Goal: Information Seeking & Learning: Learn about a topic

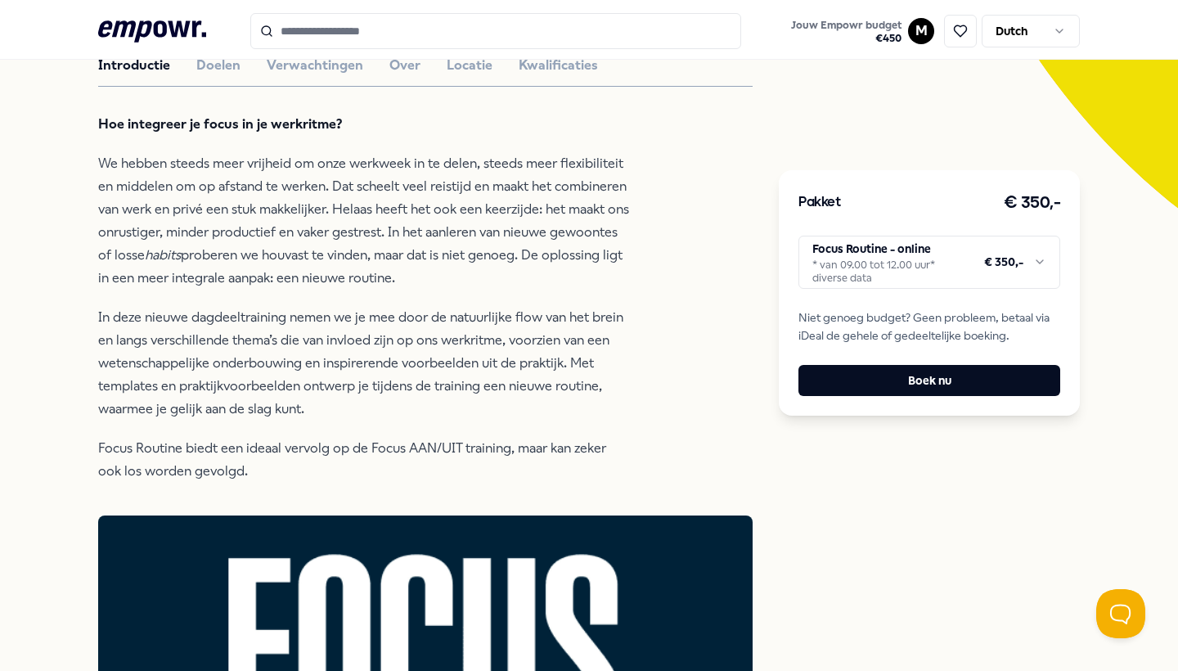
scroll to position [415, 0]
click at [215, 75] on button "Doelen" at bounding box center [218, 64] width 44 height 21
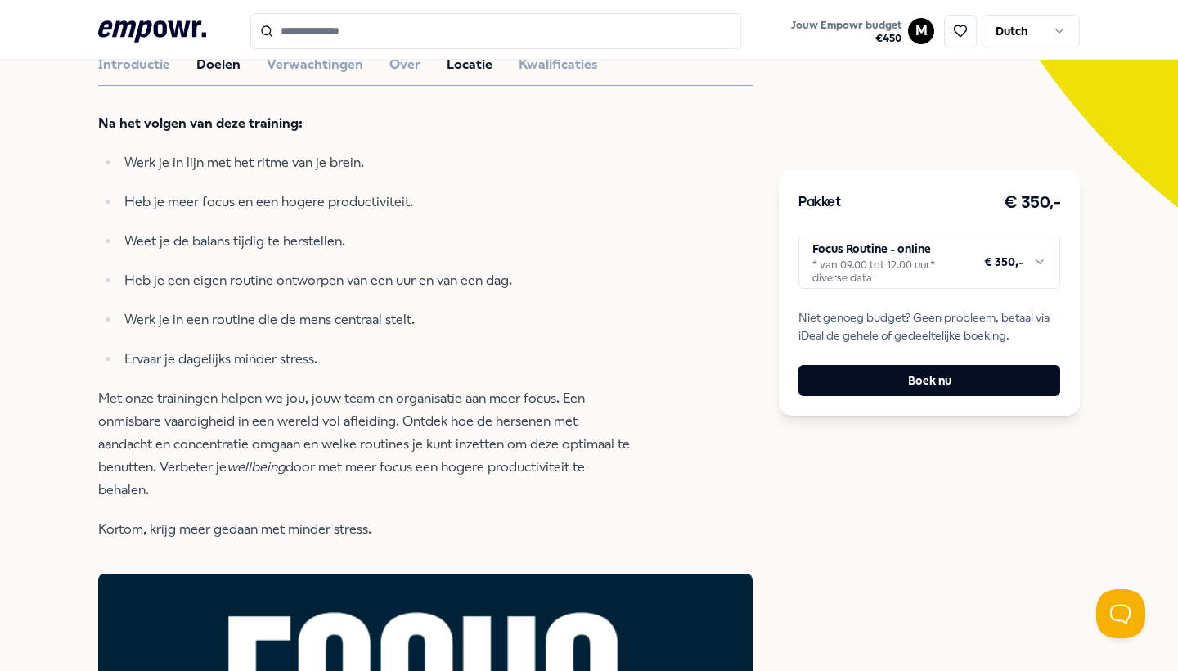
click at [469, 75] on button "Locatie" at bounding box center [470, 64] width 46 height 21
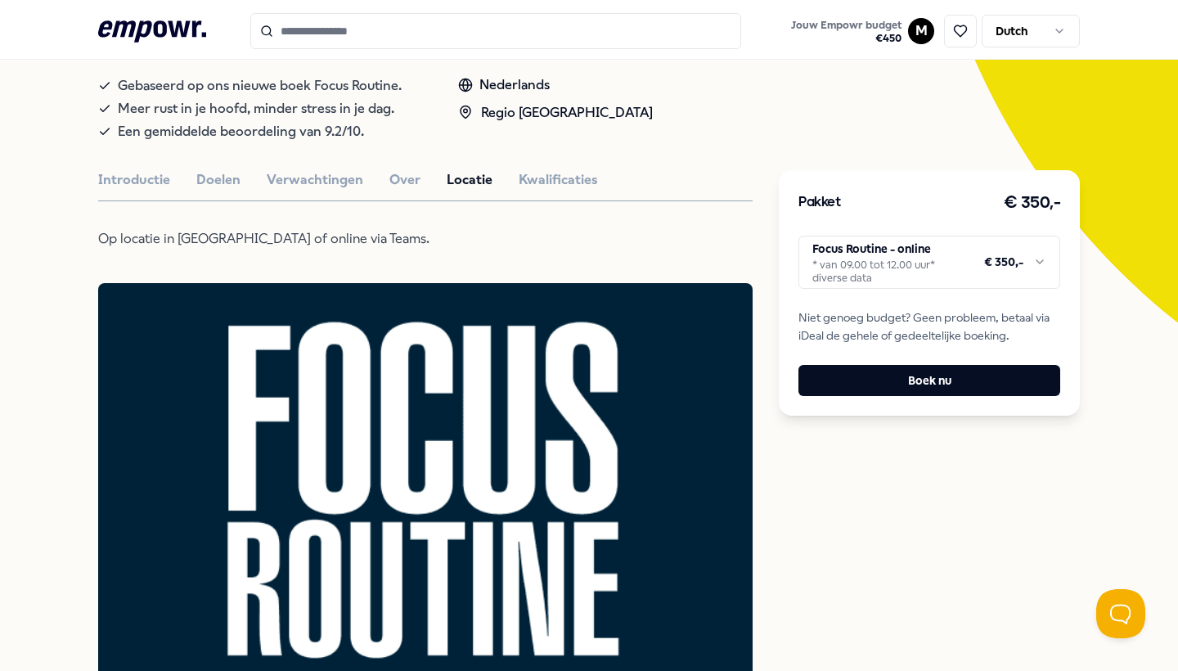
scroll to position [273, 0]
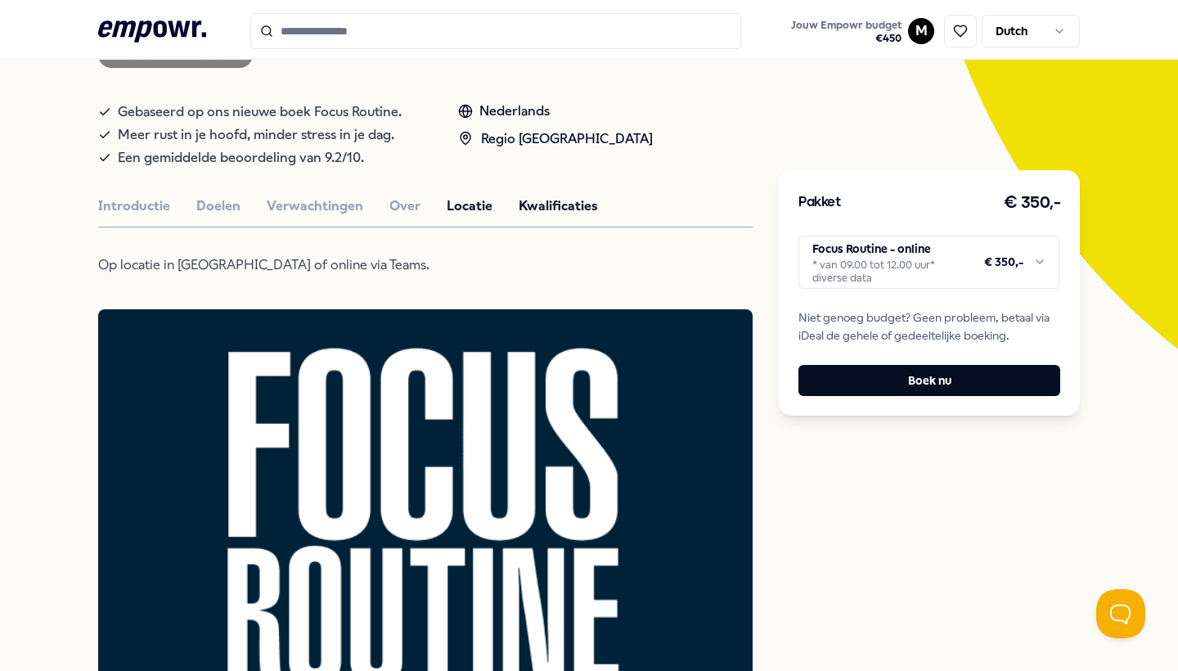
click at [538, 217] on button "Kwalificaties" at bounding box center [557, 205] width 79 height 21
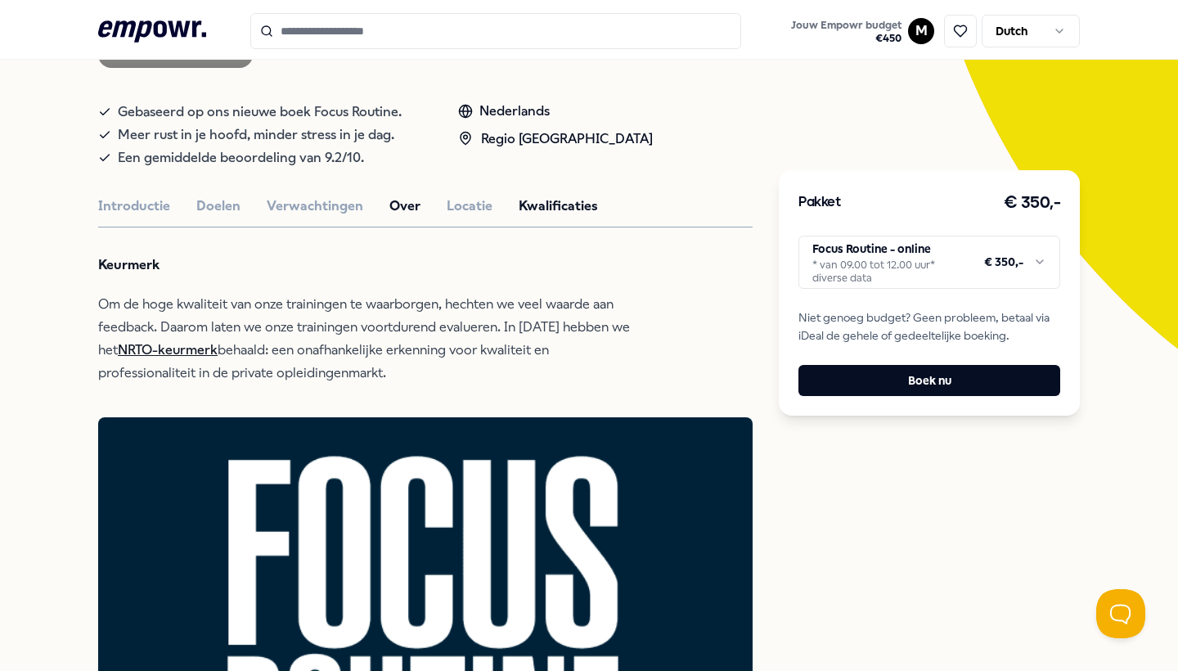
click at [402, 217] on button "Over" at bounding box center [404, 205] width 31 height 21
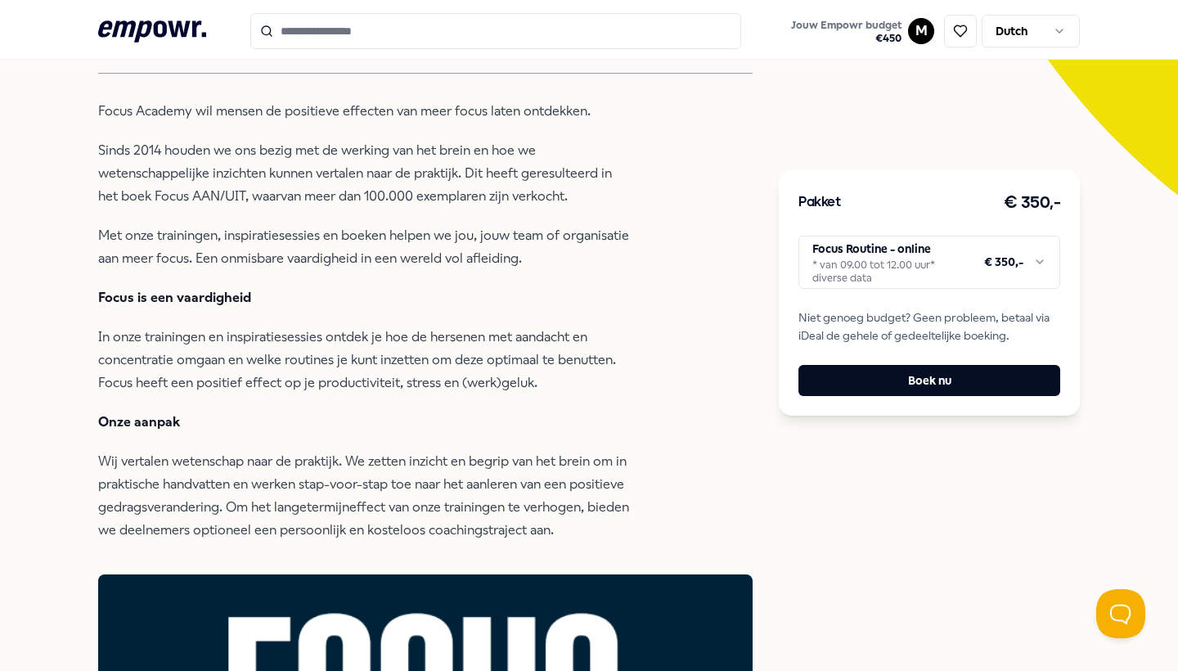
scroll to position [280, 0]
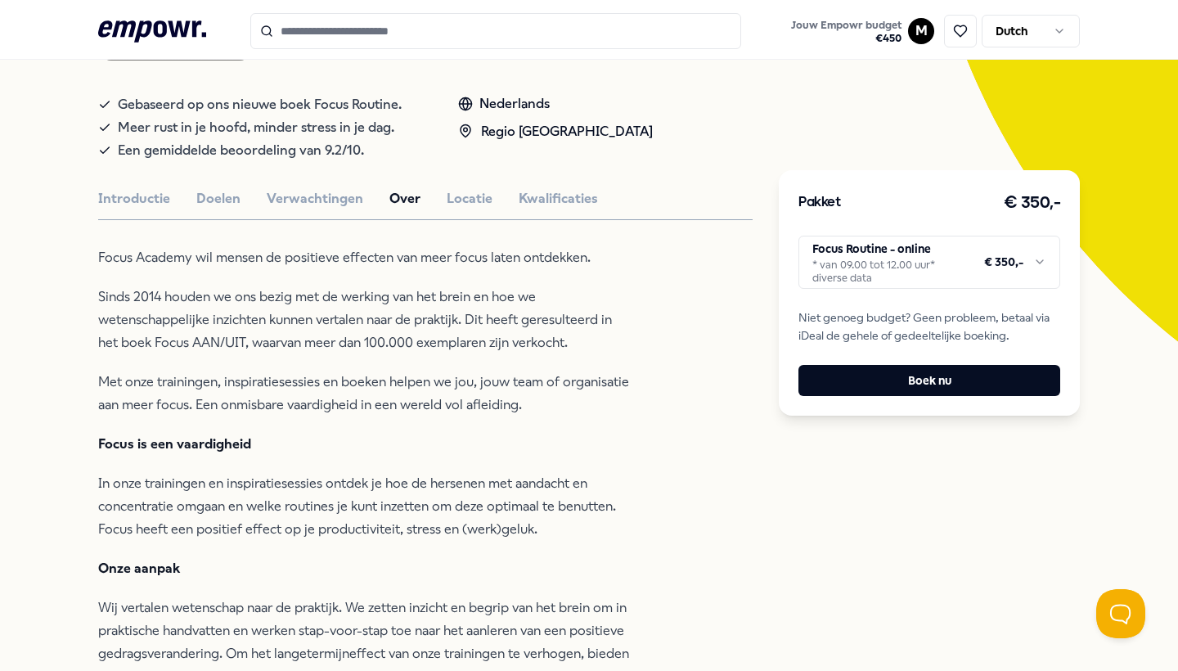
click at [308, 209] on button "Verwachtingen" at bounding box center [315, 198] width 96 height 21
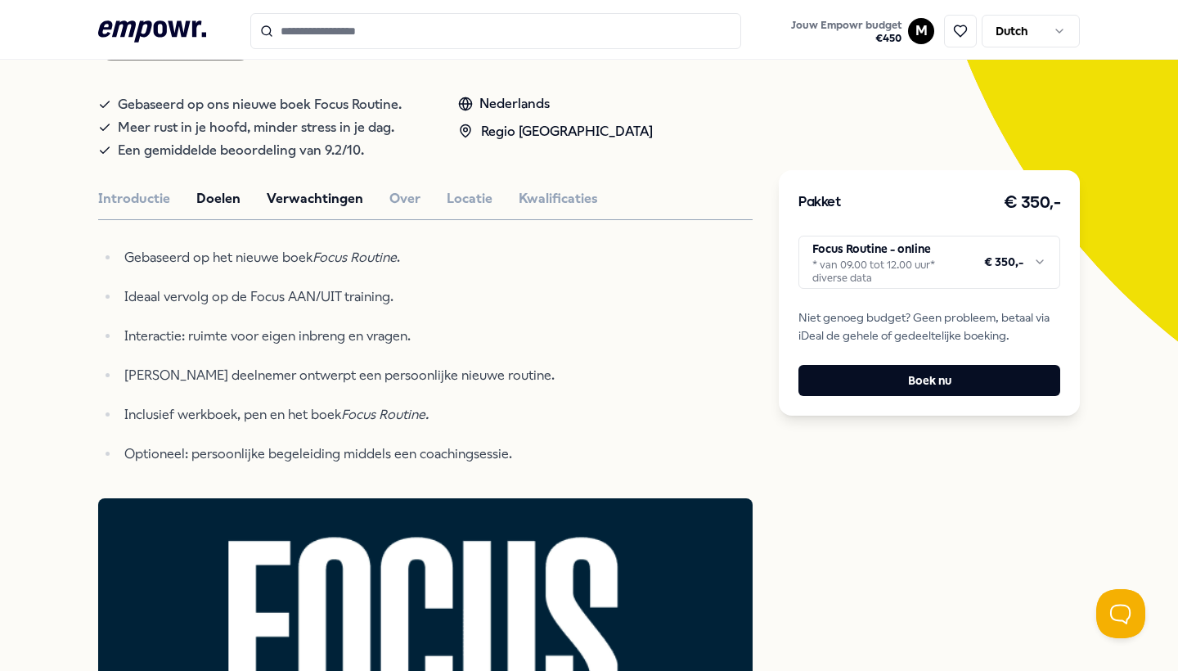
click at [199, 209] on button "Doelen" at bounding box center [218, 198] width 44 height 21
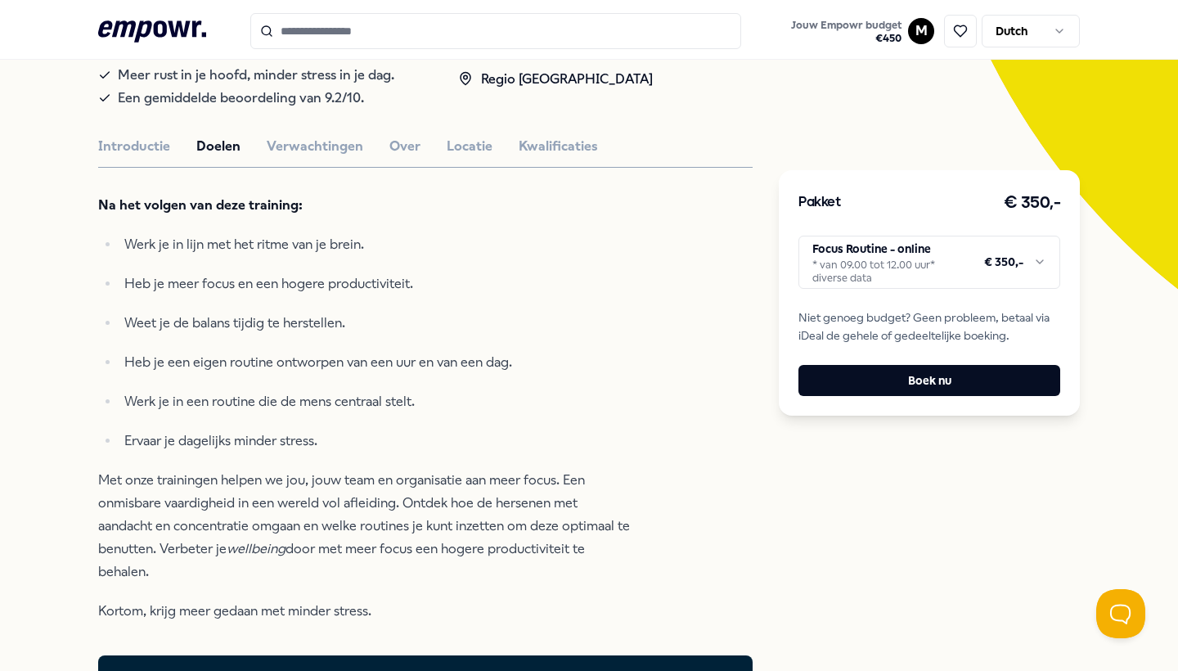
scroll to position [336, 0]
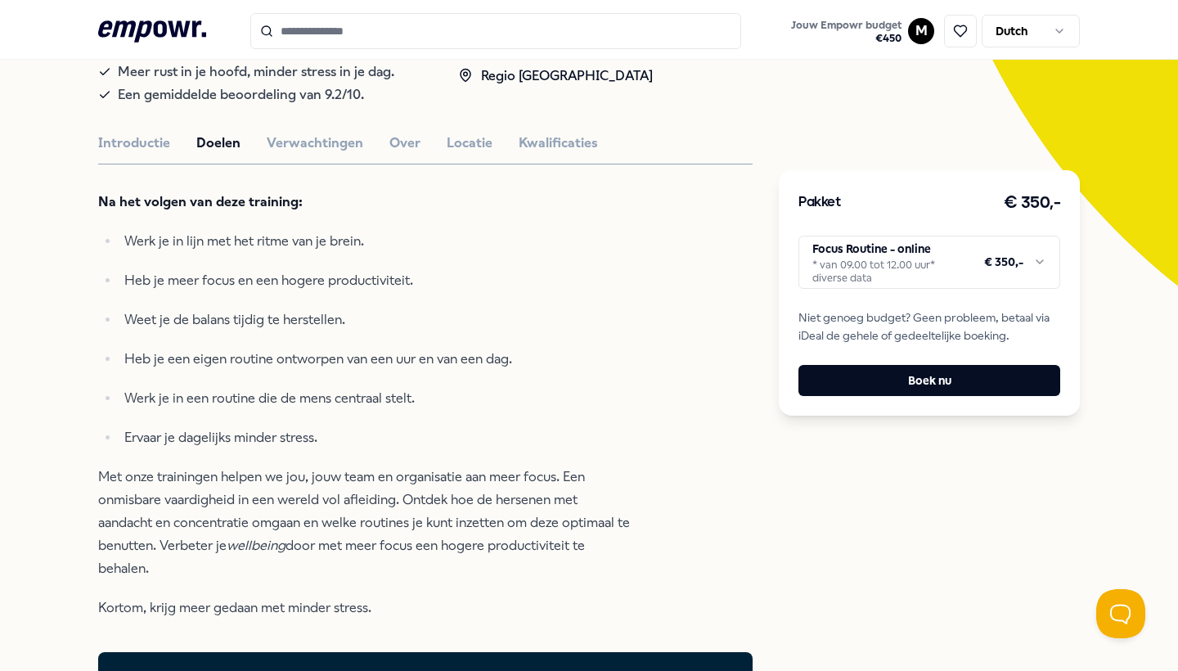
click at [123, 154] on button "Introductie" at bounding box center [134, 142] width 72 height 21
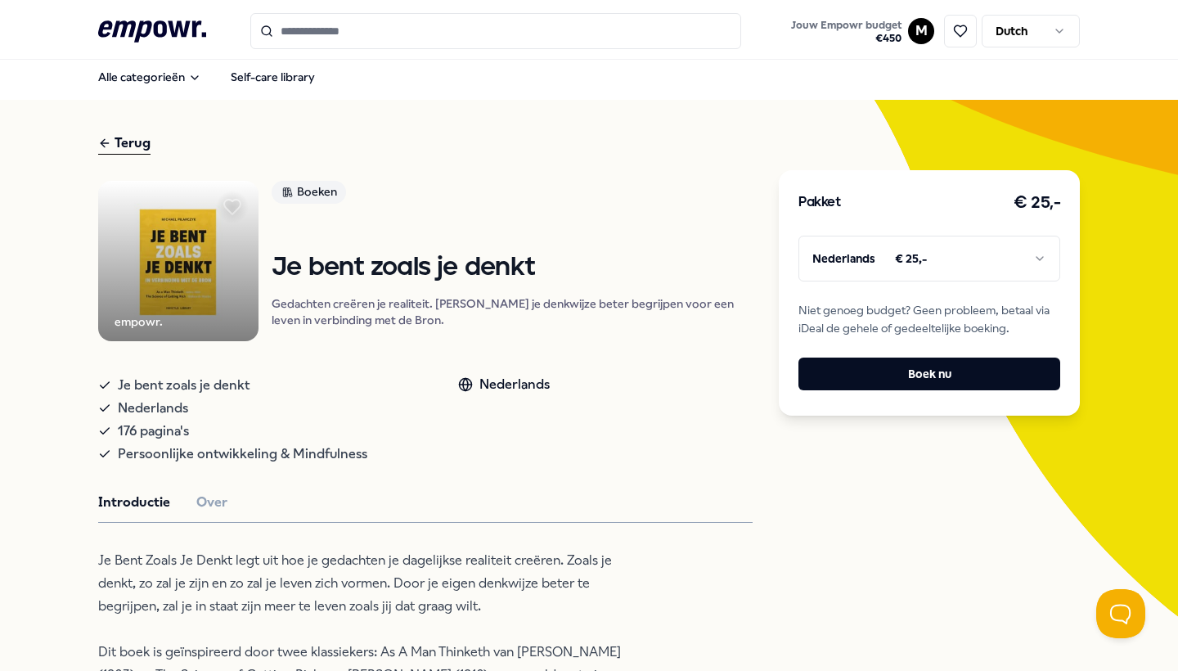
scroll to position [5, 0]
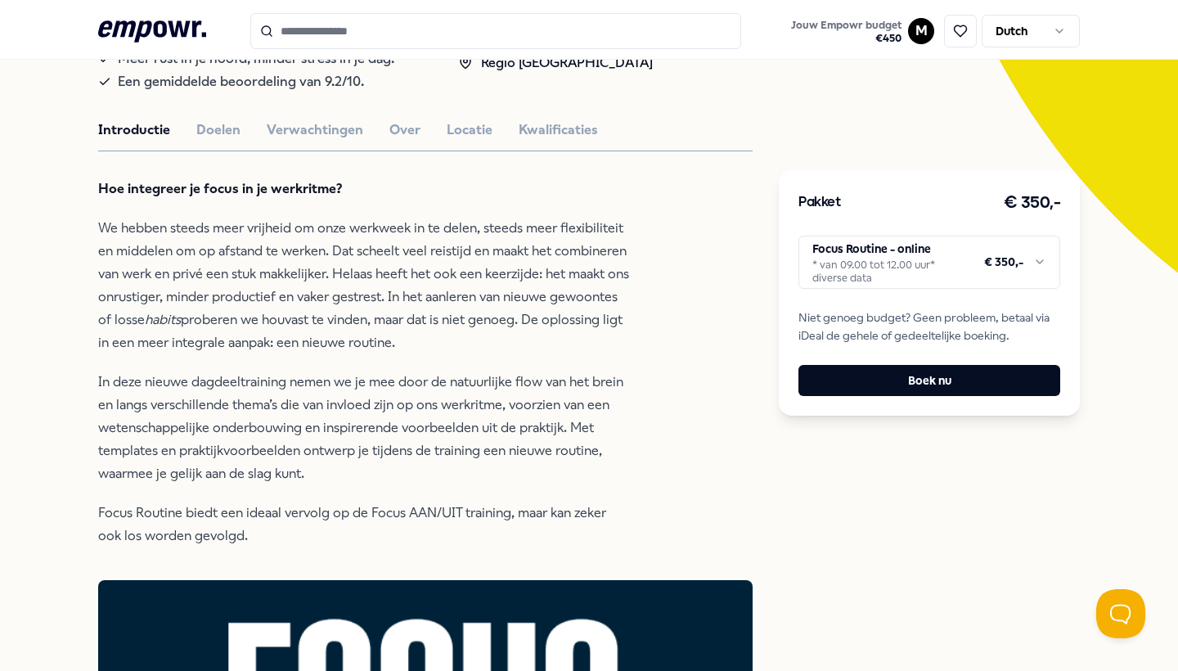
scroll to position [400, 0]
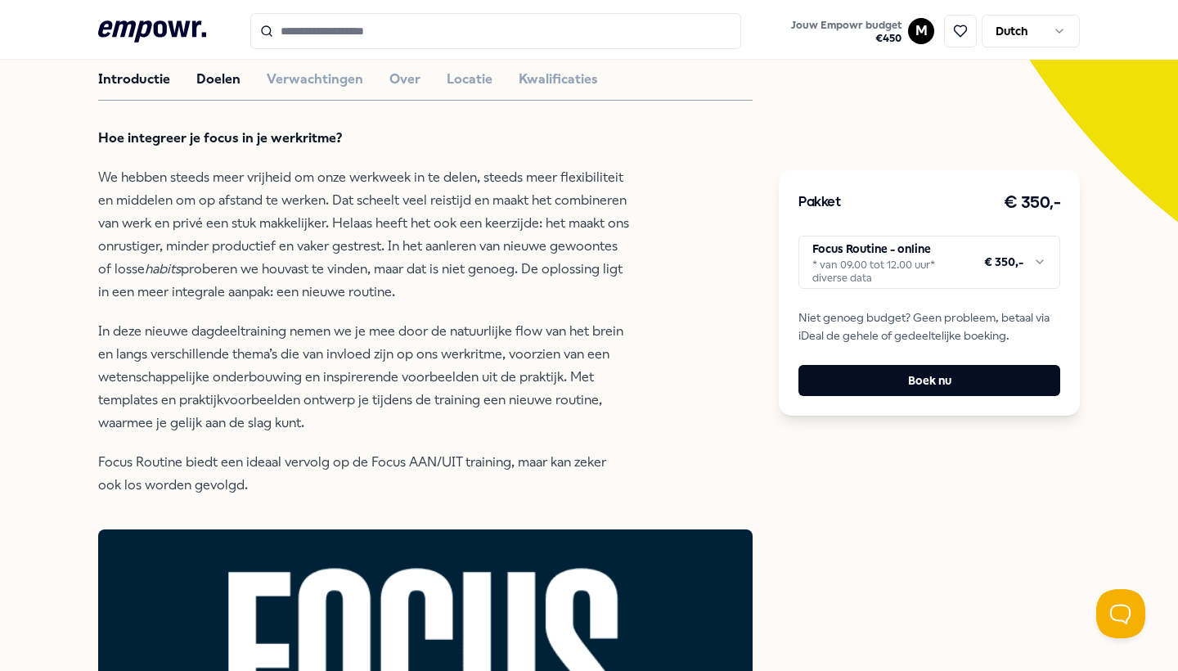
click at [216, 90] on button "Doelen" at bounding box center [218, 79] width 44 height 21
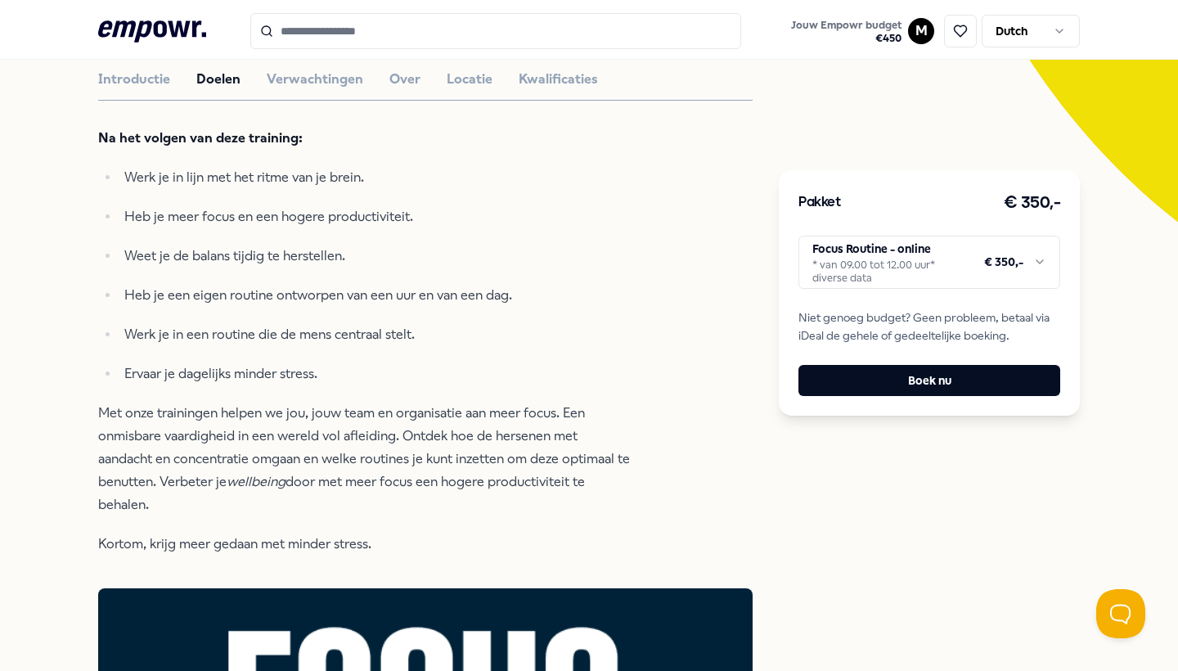
click at [325, 90] on button "Verwachtingen" at bounding box center [315, 79] width 96 height 21
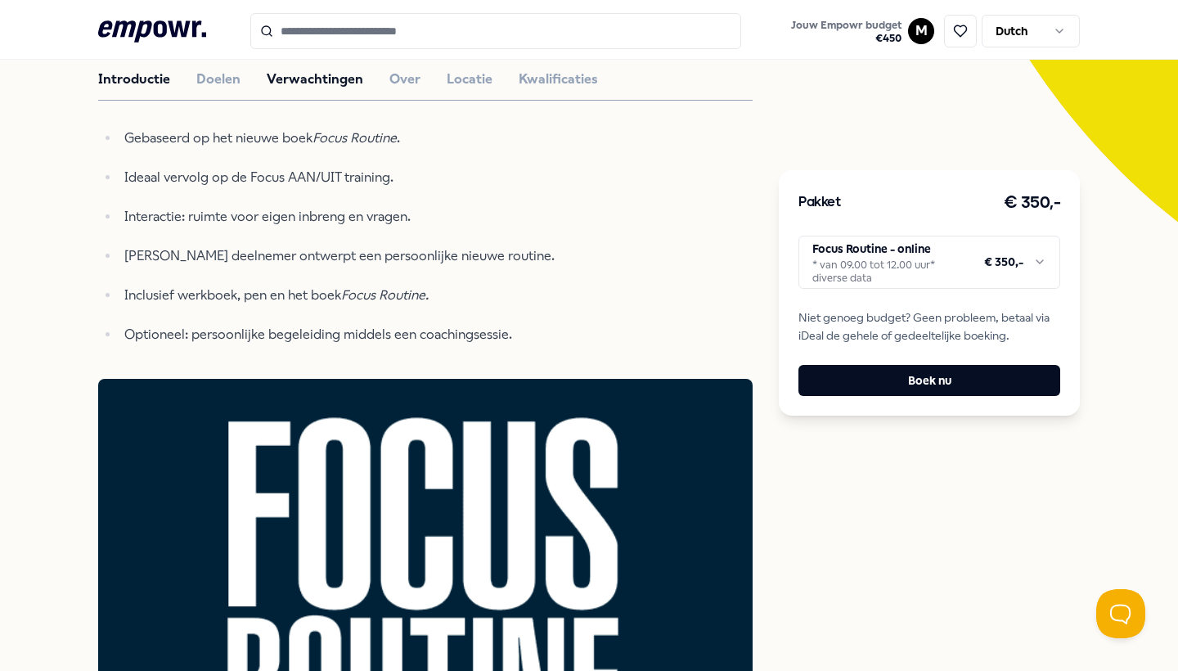
click at [162, 90] on button "Introductie" at bounding box center [134, 79] width 72 height 21
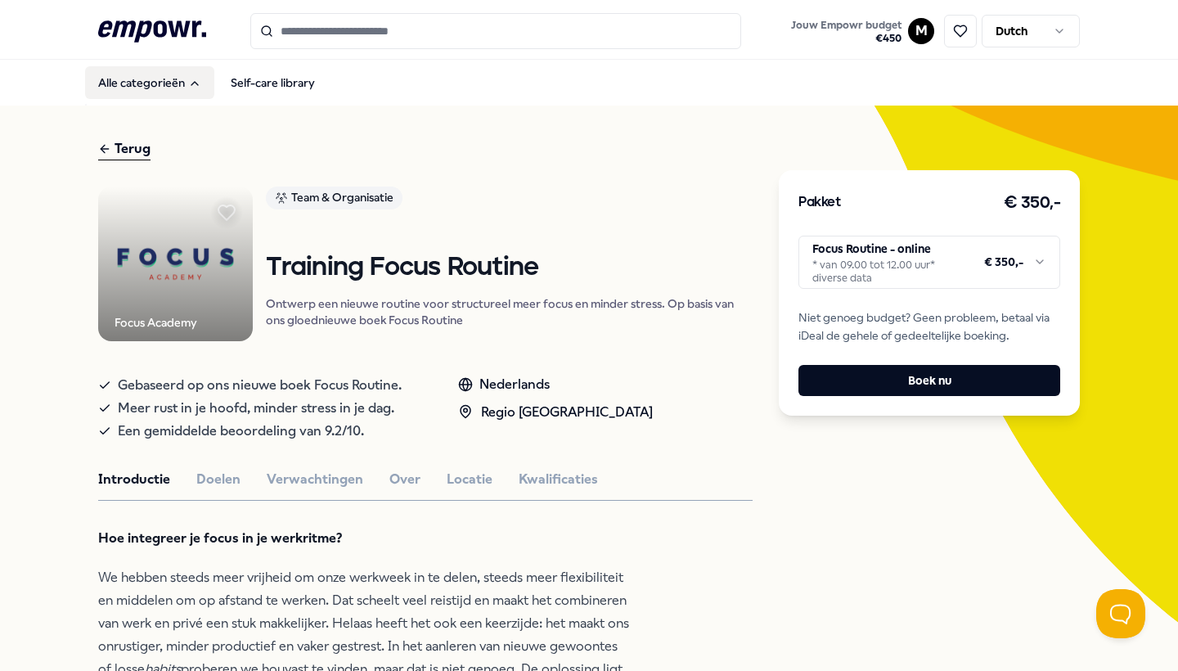
scroll to position [0, 0]
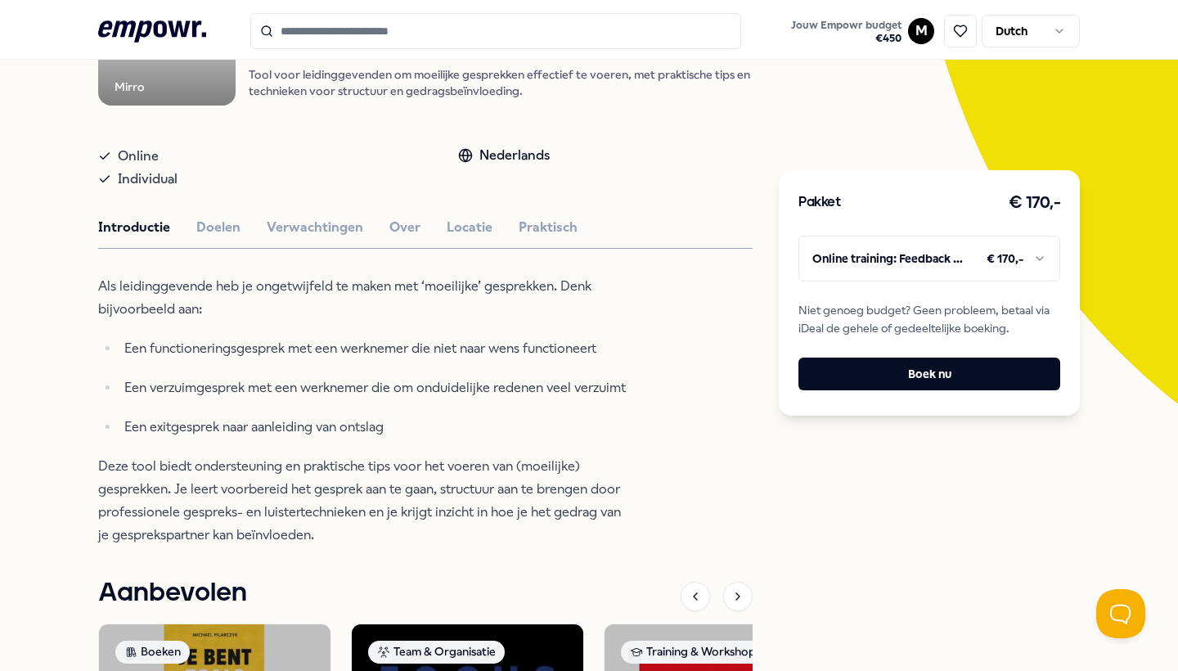
scroll to position [219, 0]
click at [527, 237] on button "Praktisch" at bounding box center [547, 226] width 59 height 21
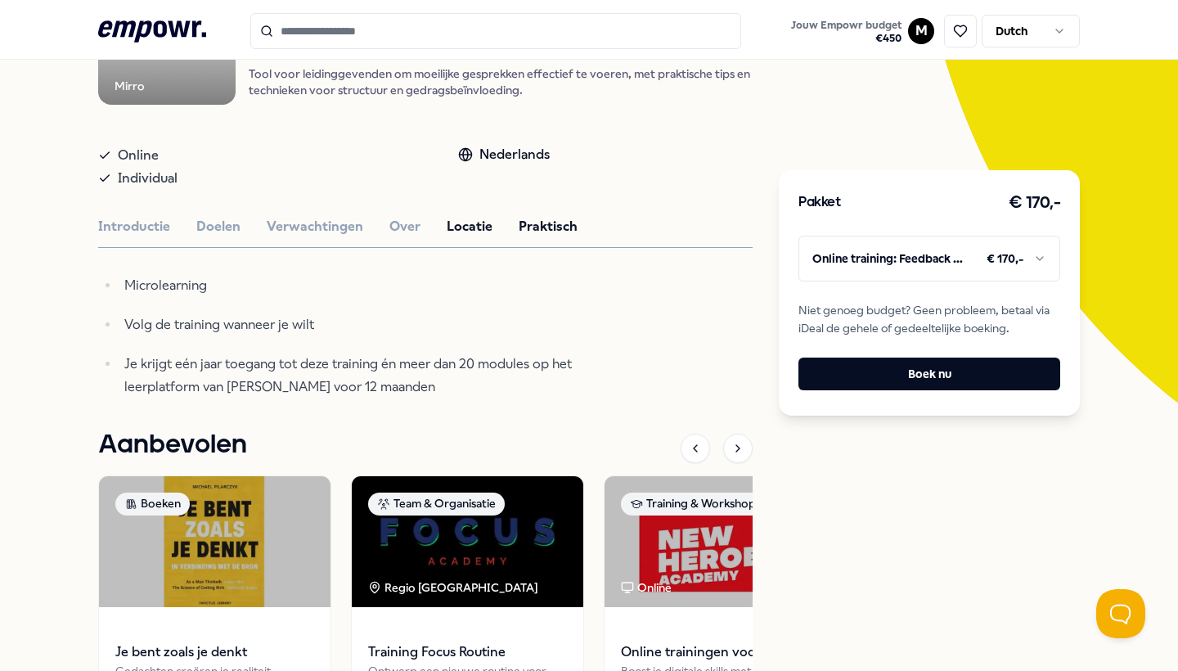
click at [475, 237] on button "Locatie" at bounding box center [470, 226] width 46 height 21
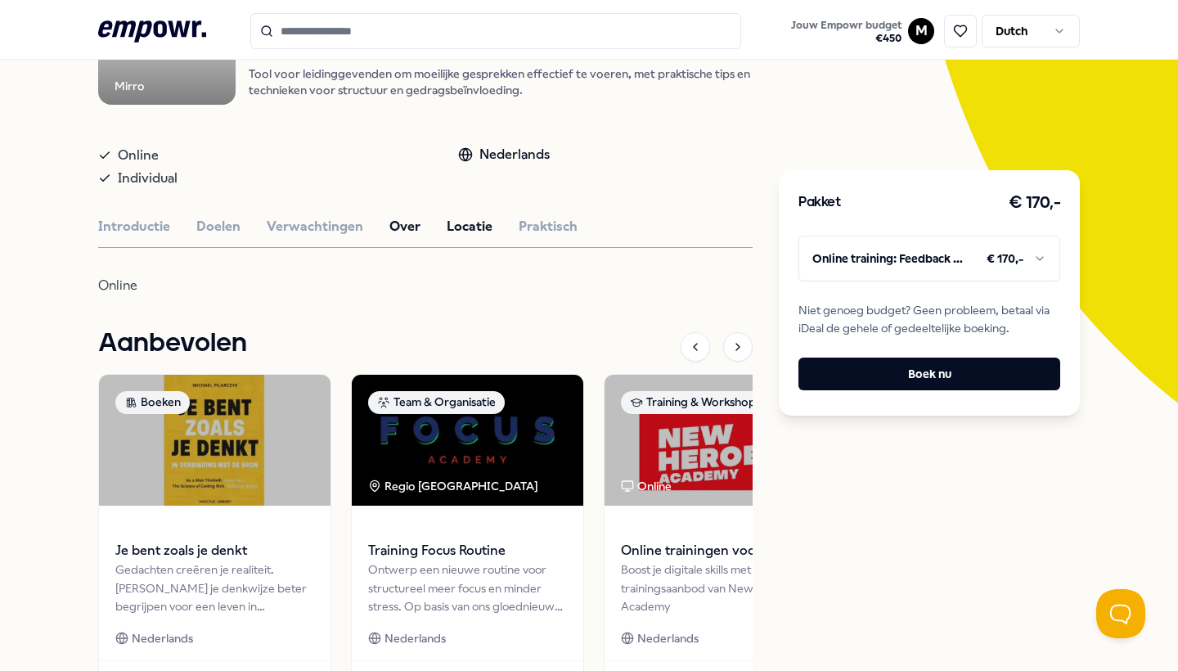
click at [389, 237] on button "Over" at bounding box center [404, 226] width 31 height 21
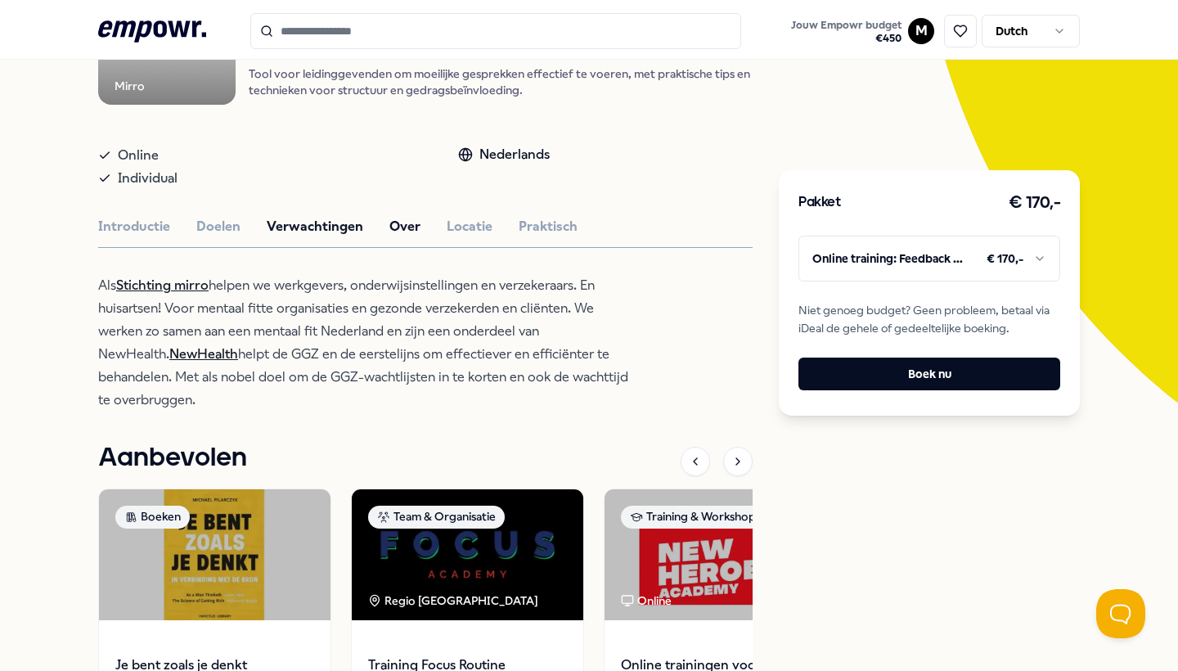
click at [342, 237] on button "Verwachtingen" at bounding box center [315, 226] width 96 height 21
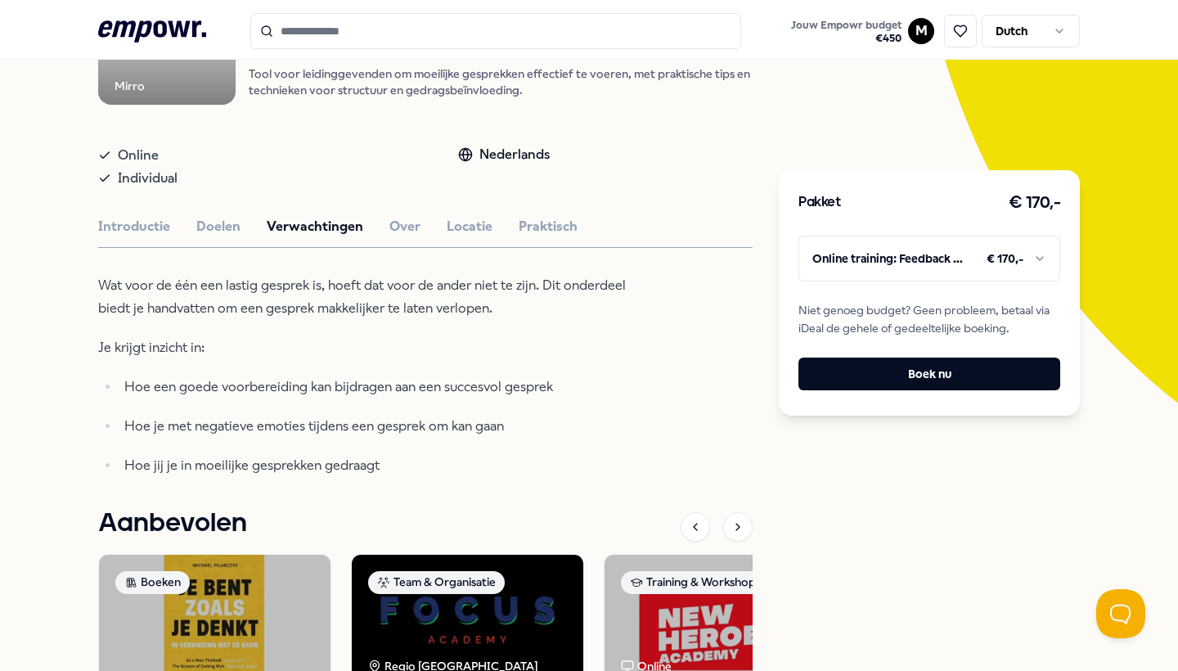
click at [245, 237] on div "Introductie Doelen Verwachtingen Over Locatie Praktisch" at bounding box center [425, 226] width 654 height 21
click at [216, 237] on button "Doelen" at bounding box center [218, 226] width 44 height 21
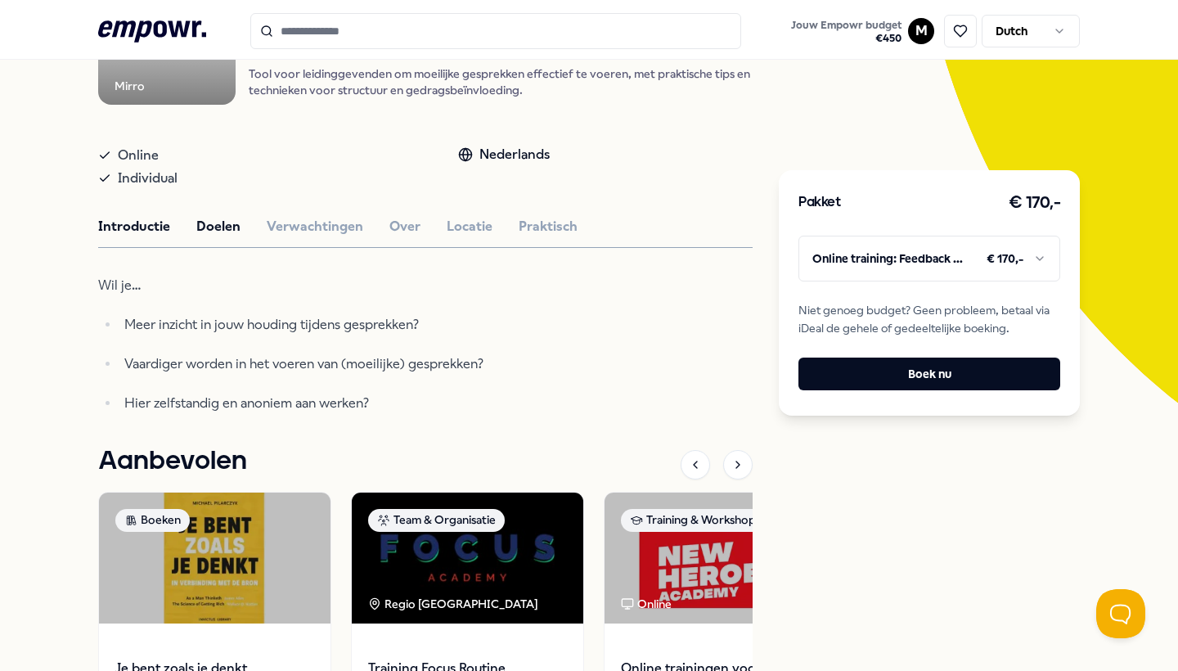
click at [148, 237] on button "Introductie" at bounding box center [134, 226] width 72 height 21
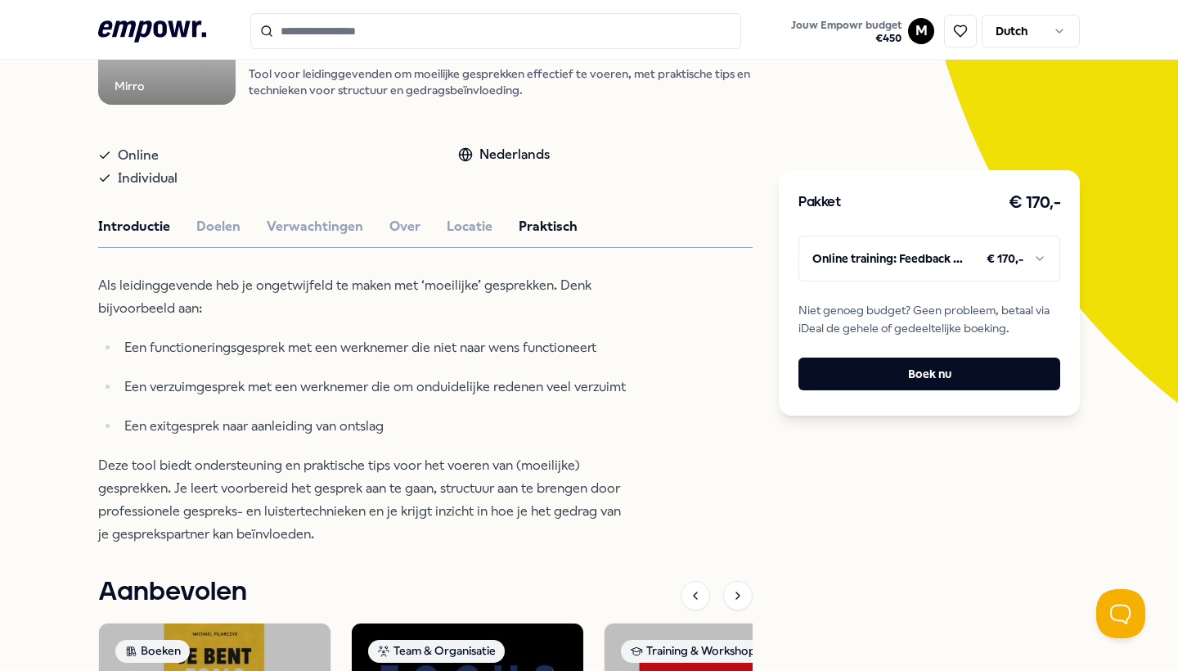
click at [530, 237] on button "Praktisch" at bounding box center [547, 226] width 59 height 21
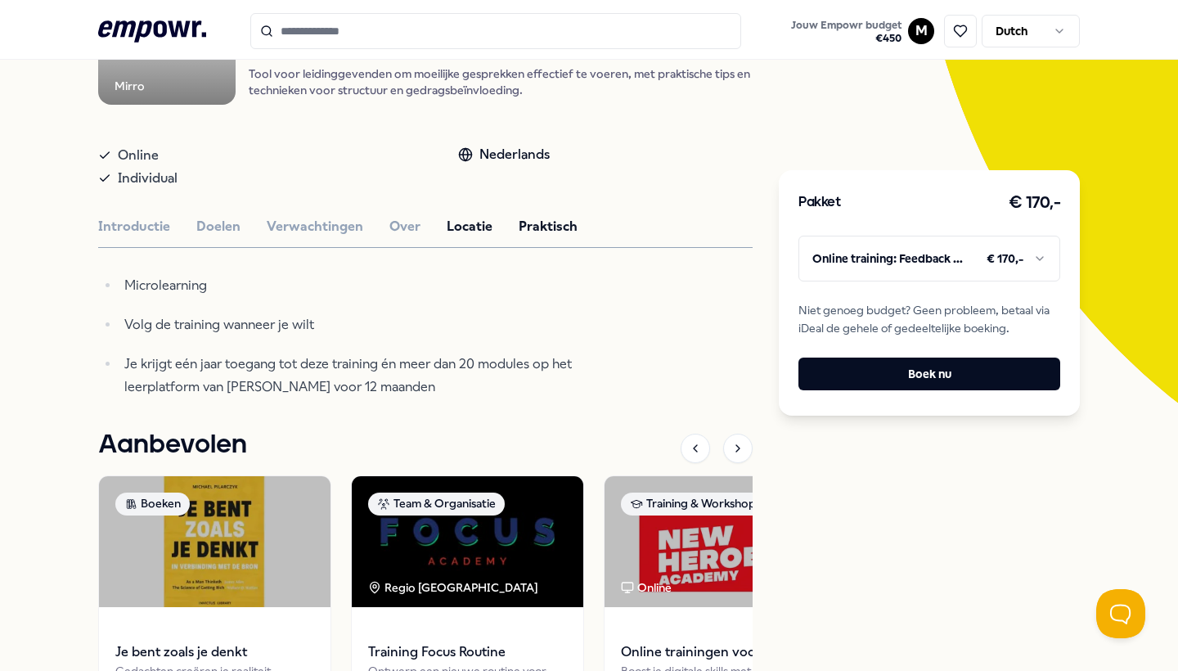
click at [466, 237] on button "Locatie" at bounding box center [470, 226] width 46 height 21
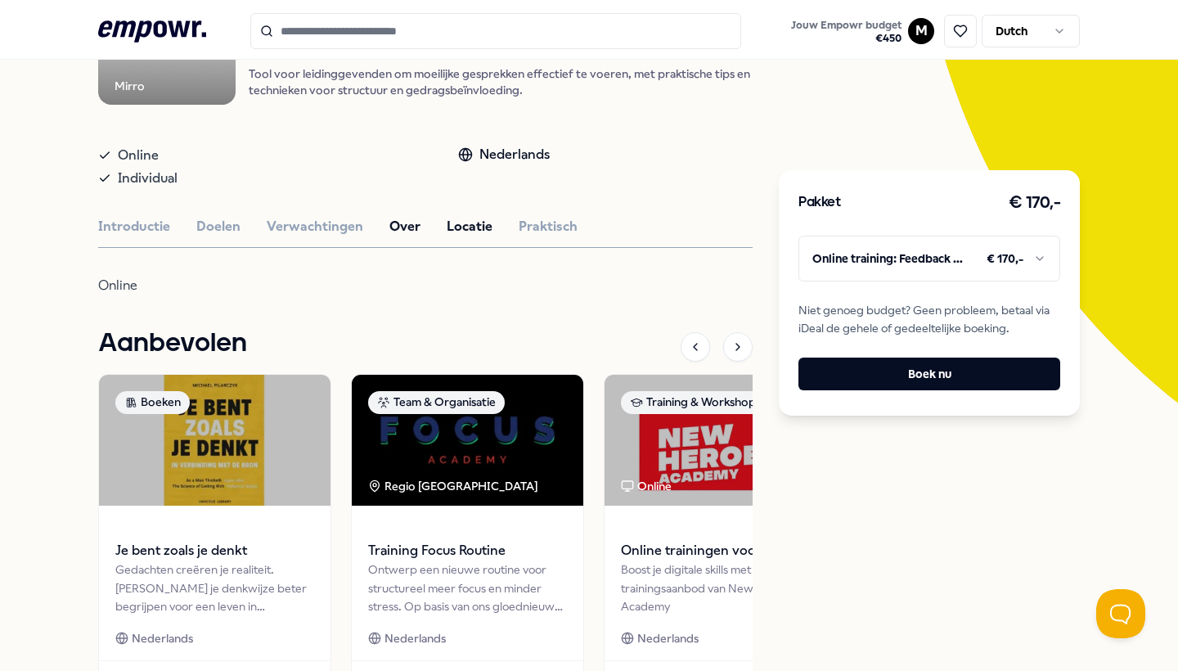
click at [402, 237] on button "Over" at bounding box center [404, 226] width 31 height 21
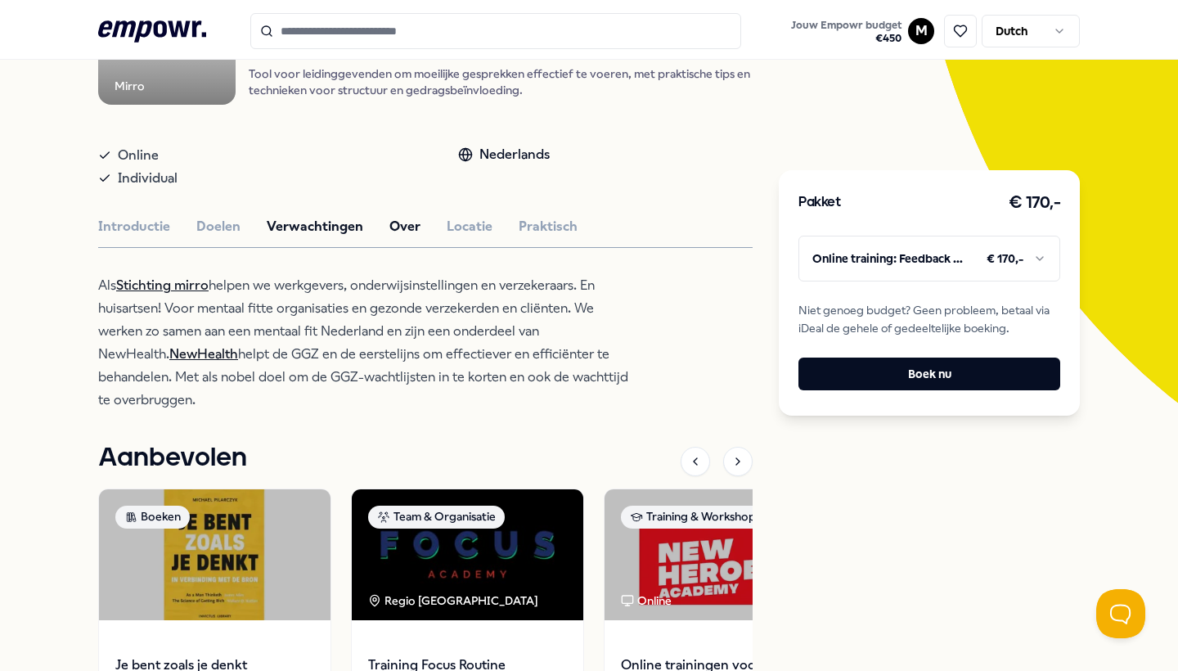
click at [317, 237] on button "Verwachtingen" at bounding box center [315, 226] width 96 height 21
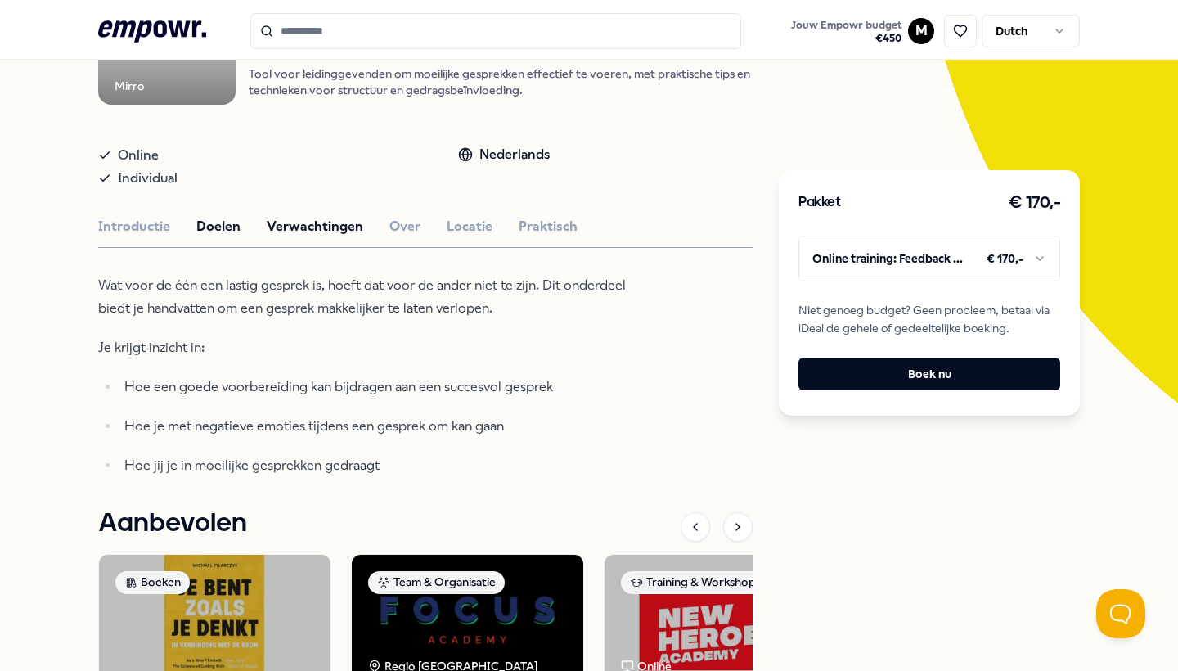
click at [222, 237] on button "Doelen" at bounding box center [218, 226] width 44 height 21
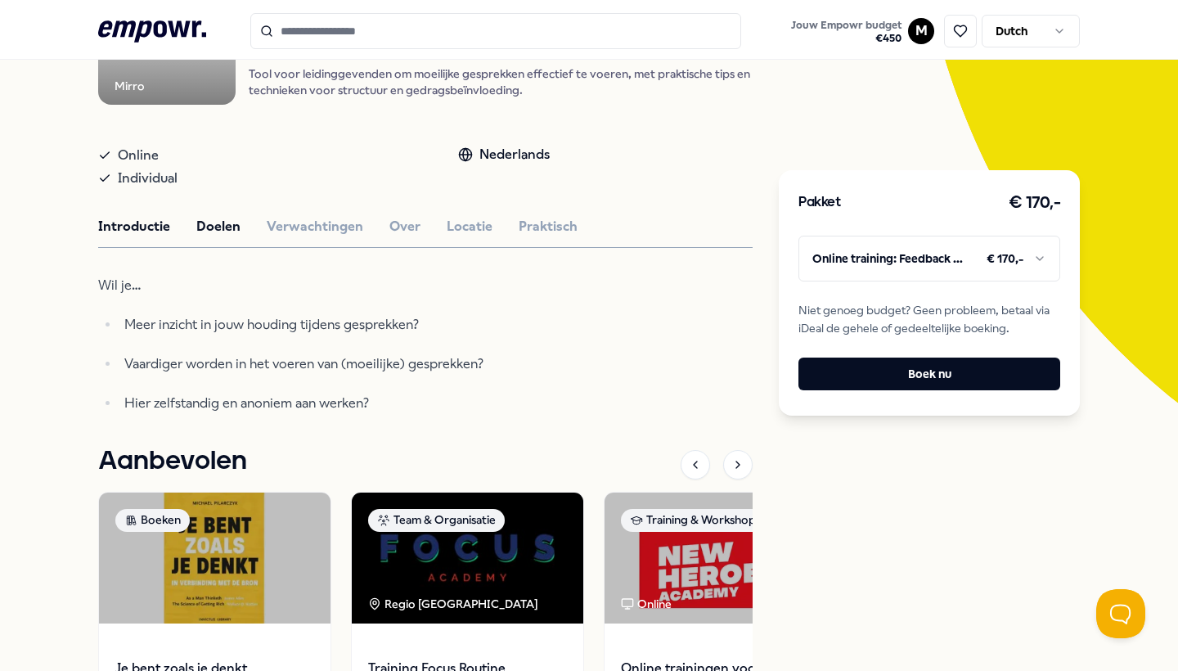
click at [137, 237] on button "Introductie" at bounding box center [134, 226] width 72 height 21
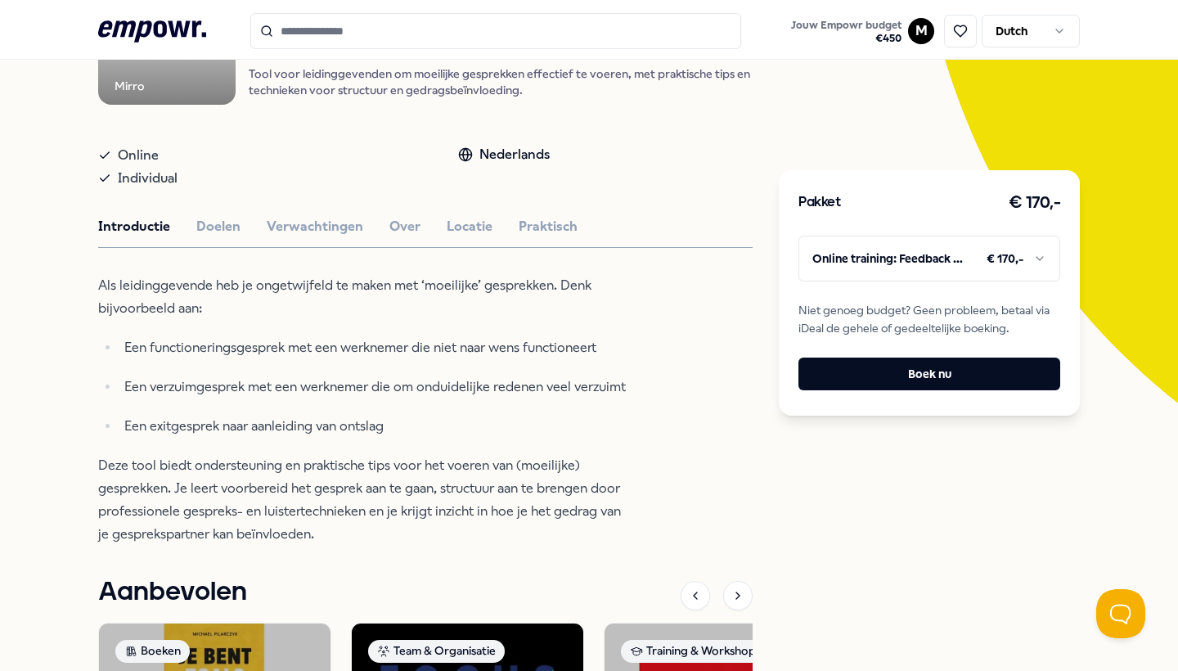
click at [121, 167] on span "Online" at bounding box center [138, 155] width 41 height 23
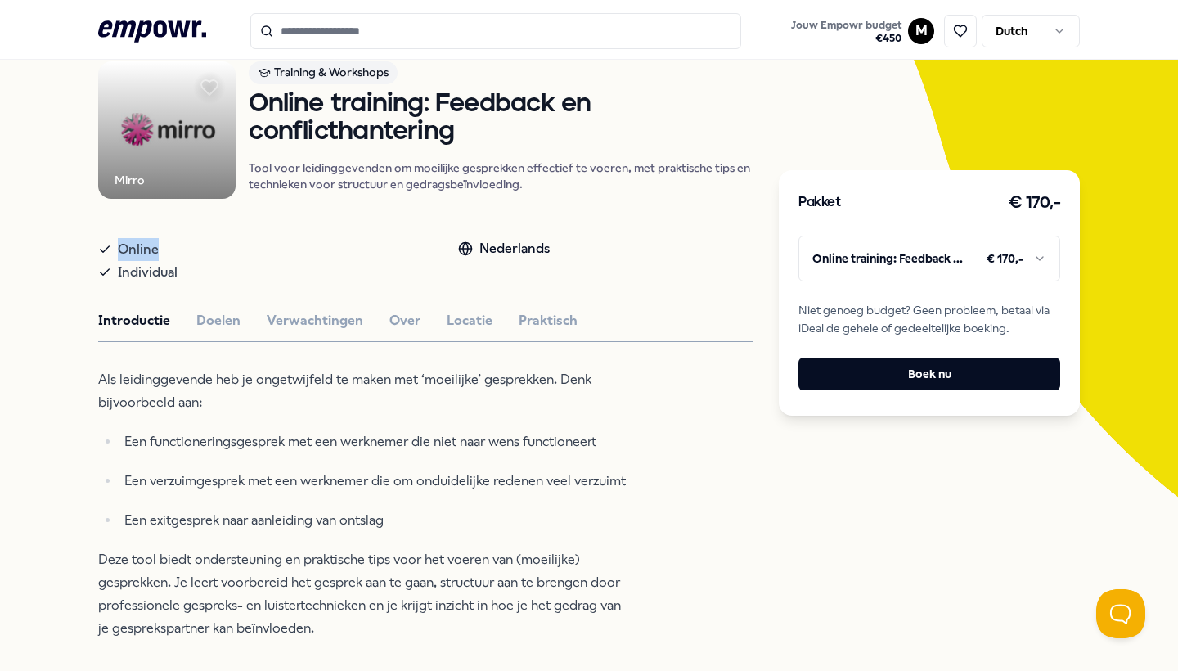
scroll to position [127, 0]
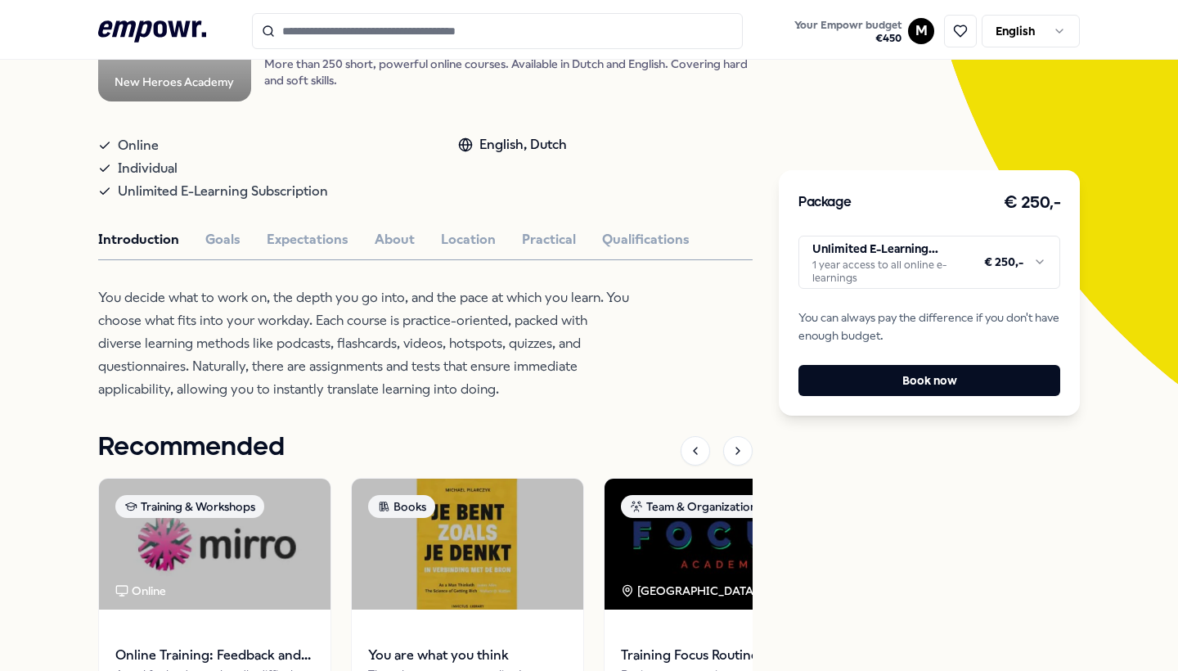
scroll to position [241, 0]
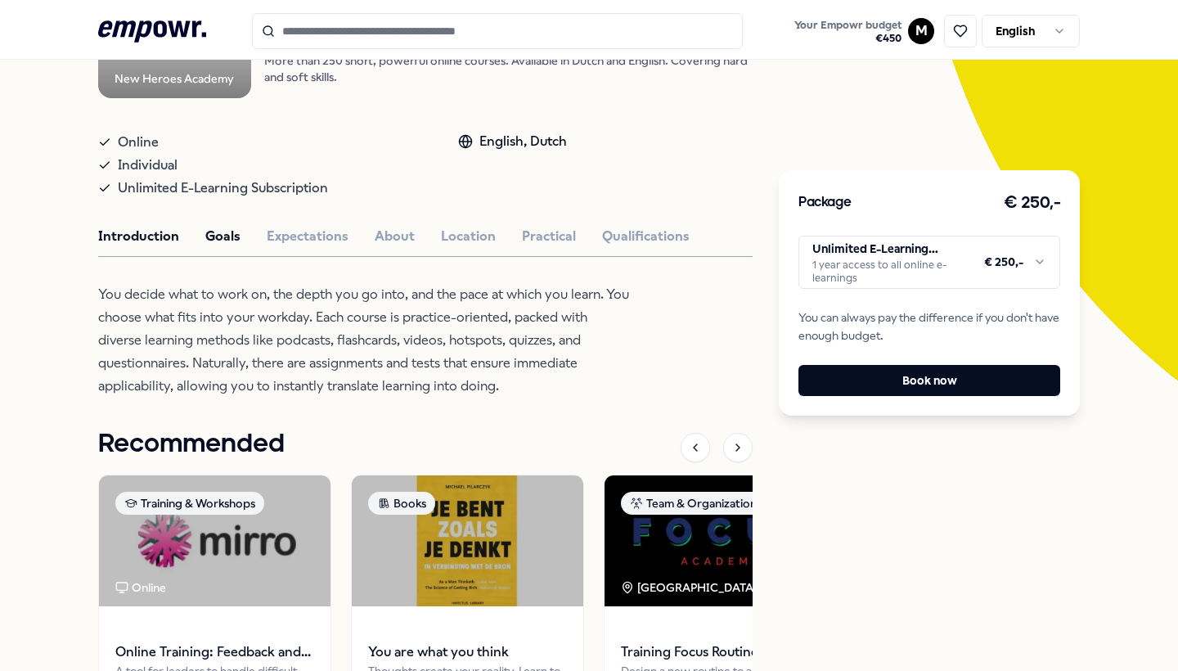
click at [218, 247] on button "Goals" at bounding box center [222, 236] width 35 height 21
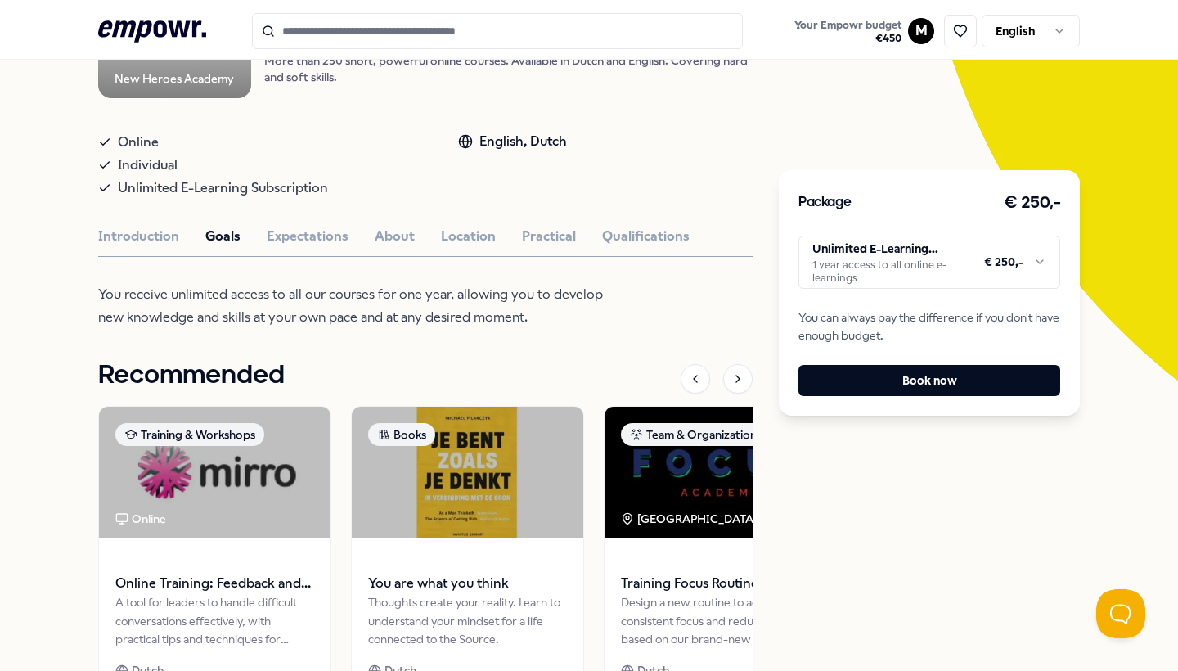
scroll to position [0, 0]
click at [300, 247] on button "Expectations" at bounding box center [308, 236] width 82 height 21
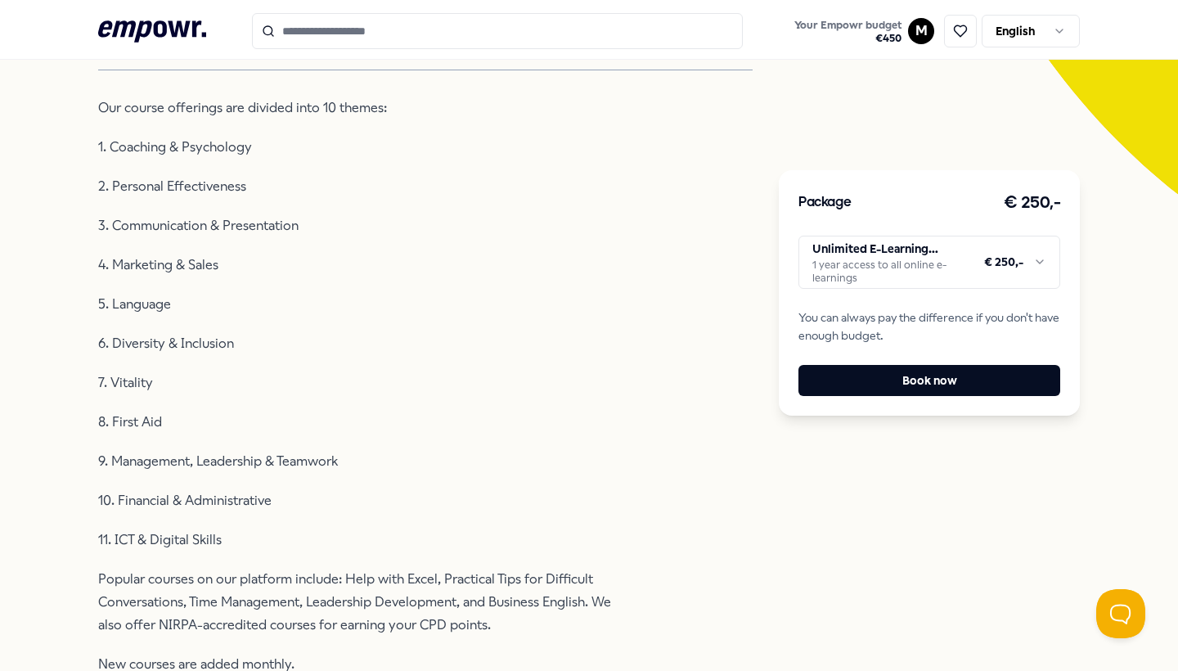
scroll to position [424, 0]
